Goal: Information Seeking & Learning: Learn about a topic

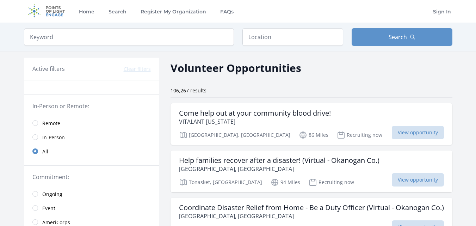
scroll to position [41, 0]
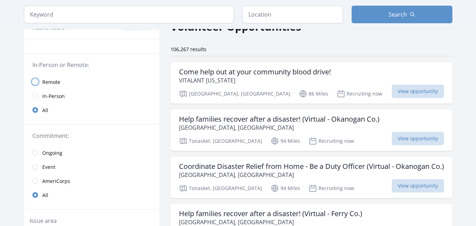
click at [37, 84] on input "radio" at bounding box center [35, 82] width 6 height 6
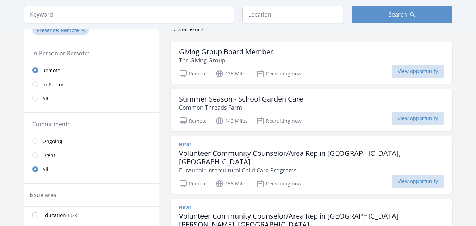
scroll to position [67, 0]
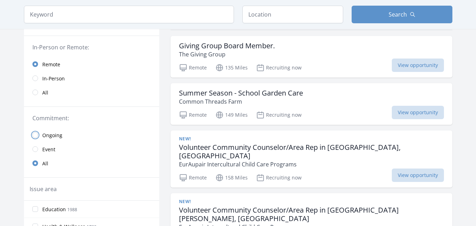
click at [33, 135] on input "radio" at bounding box center [35, 135] width 6 height 6
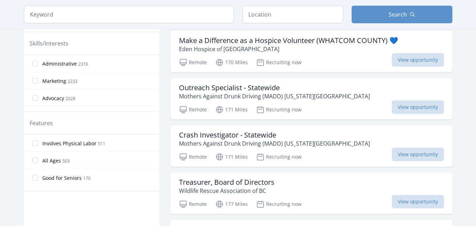
scroll to position [299, 0]
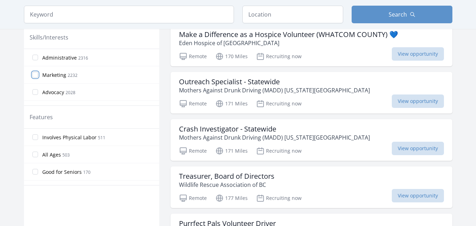
click at [35, 76] on input "Marketing 2232" at bounding box center [35, 75] width 6 height 6
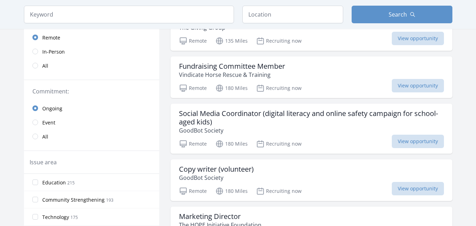
scroll to position [48, 0]
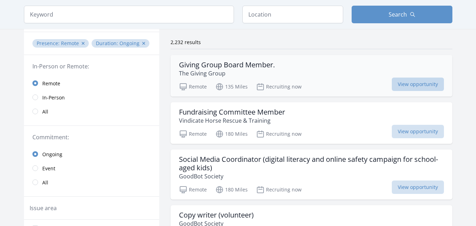
click at [431, 85] on span "View opportunity" at bounding box center [418, 84] width 52 height 13
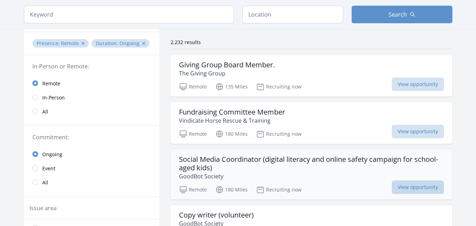
click at [422, 187] on span "View opportunity" at bounding box center [418, 187] width 52 height 13
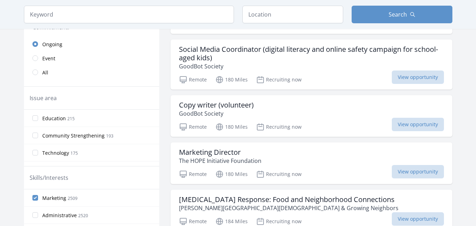
scroll to position [193, 0]
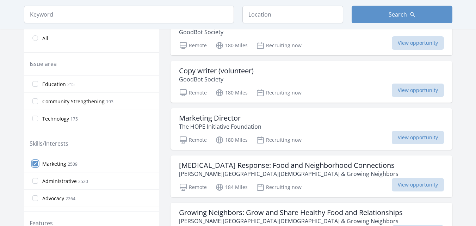
click at [34, 165] on input "Marketing 2509" at bounding box center [35, 164] width 6 height 6
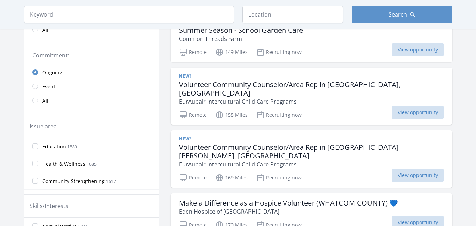
scroll to position [152, 0]
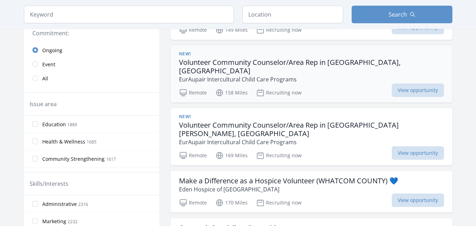
click at [341, 59] on h3 "Volunteer Community Counselor/Area Rep in [GEOGRAPHIC_DATA], [GEOGRAPHIC_DATA]" at bounding box center [311, 66] width 265 height 17
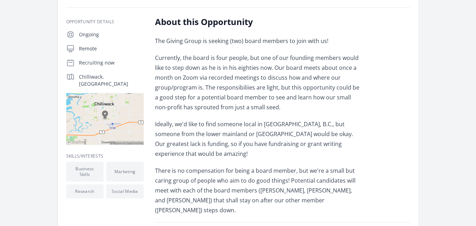
scroll to position [114, 0]
